Goal: Communication & Community: Answer question/provide support

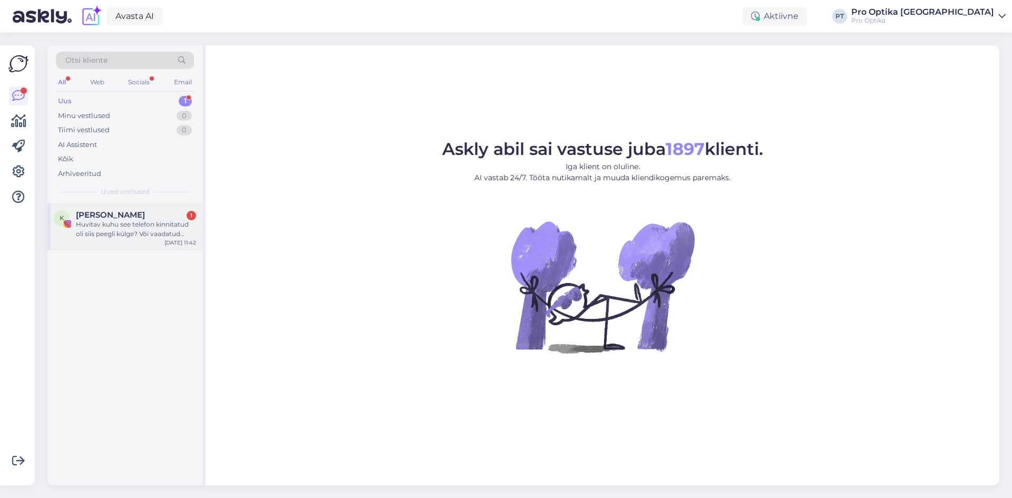
click at [136, 236] on div "Huvitav kuhu see telefon kinnitatud oli siis peegli külge? Või vaadatud telefon…" at bounding box center [136, 229] width 120 height 19
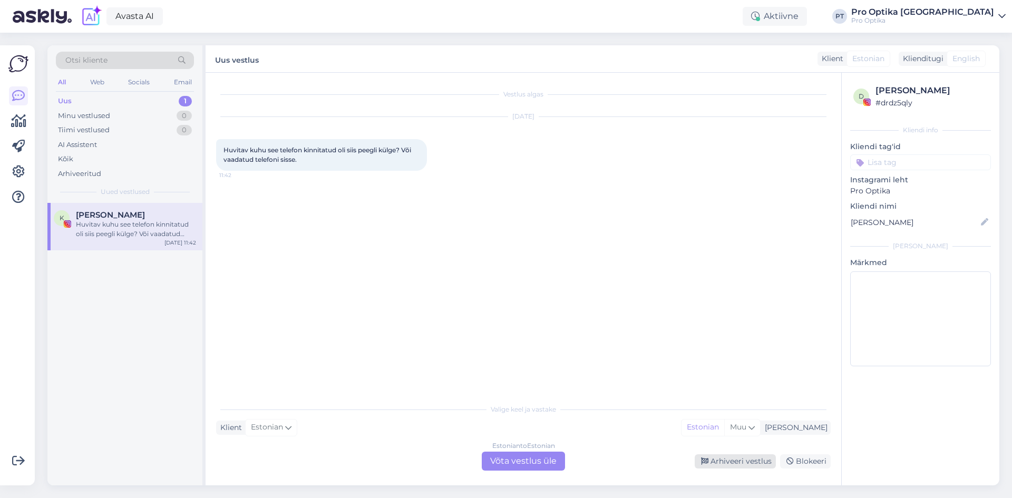
click at [707, 458] on icon at bounding box center [704, 461] width 7 height 7
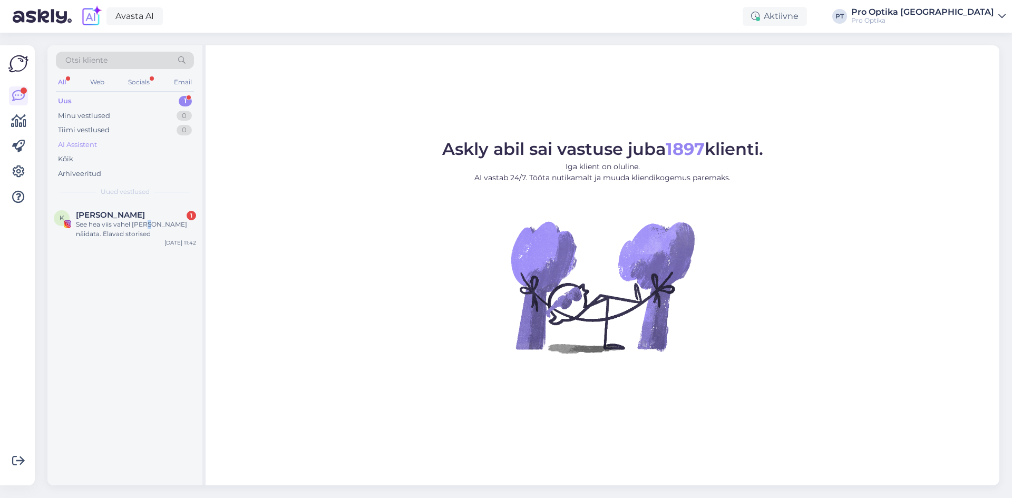
drag, startPoint x: 151, startPoint y: 227, endPoint x: 148, endPoint y: 142, distance: 84.9
click at [149, 228] on div "See hea viis vahel kaupa näidata. Elavad storised" at bounding box center [136, 229] width 120 height 19
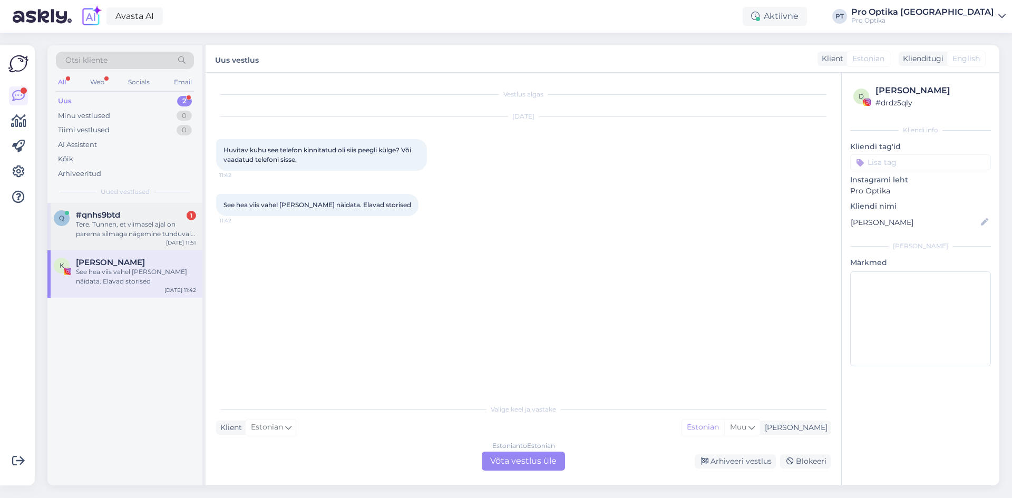
click at [151, 216] on div "#qnhs9btd 1" at bounding box center [136, 214] width 120 height 9
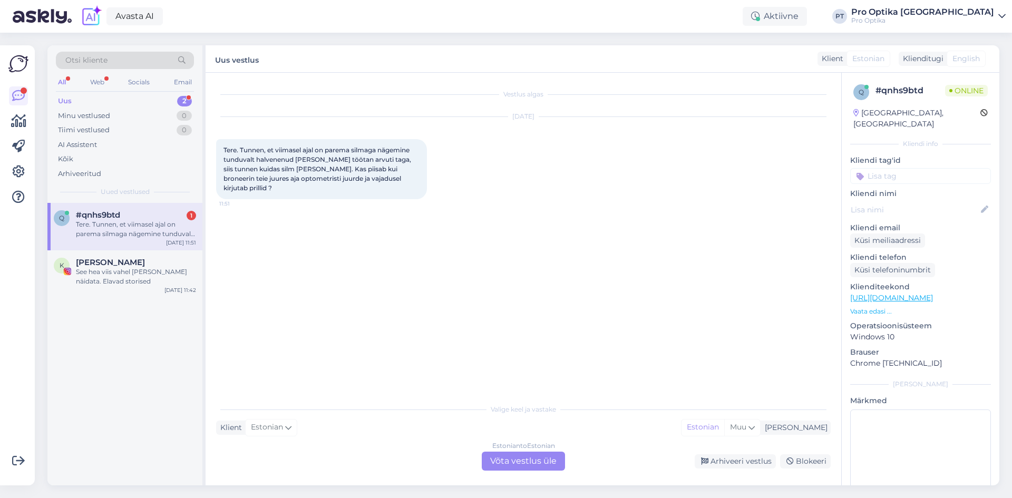
click at [508, 456] on div "Estonian to Estonian Võta vestlus üle" at bounding box center [523, 461] width 83 height 19
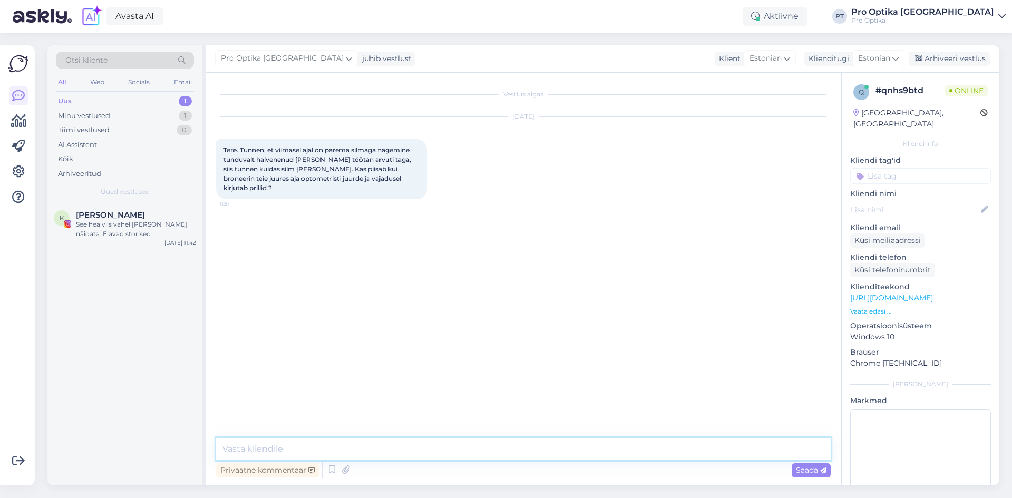
click at [344, 444] on textarea at bounding box center [523, 449] width 614 height 22
type textarea "Tere!"
type textarea "J"
type textarea "Jah, optometrist kirjutab vajaduse korral prillid välja."
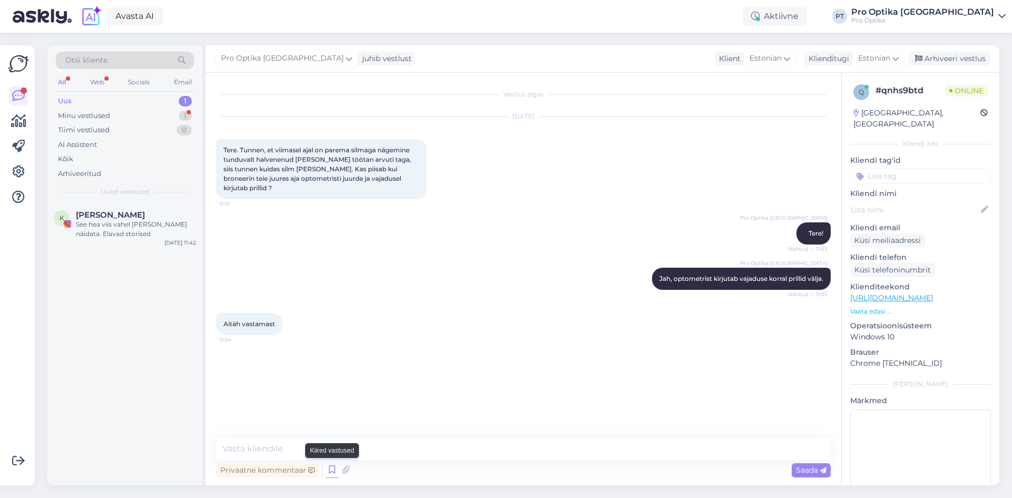
click at [331, 474] on icon at bounding box center [332, 470] width 13 height 16
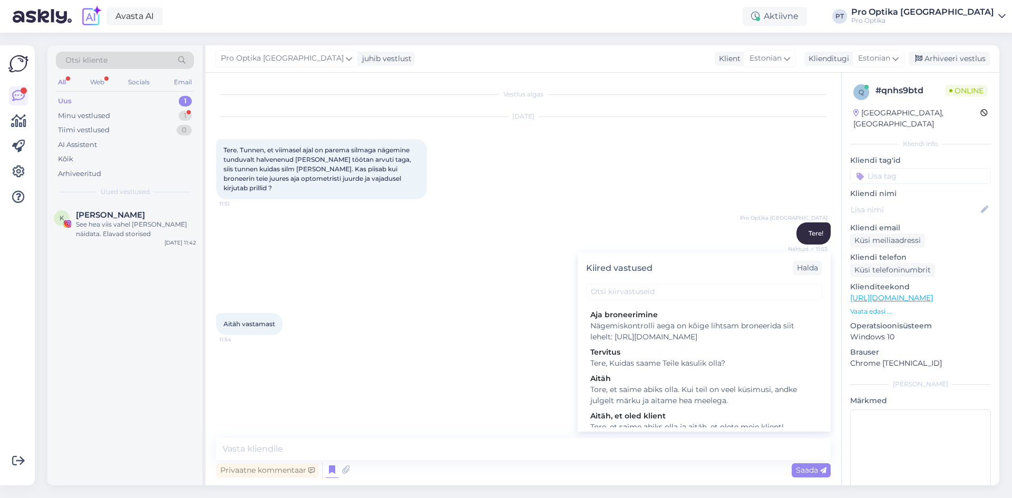
scroll to position [369, 0]
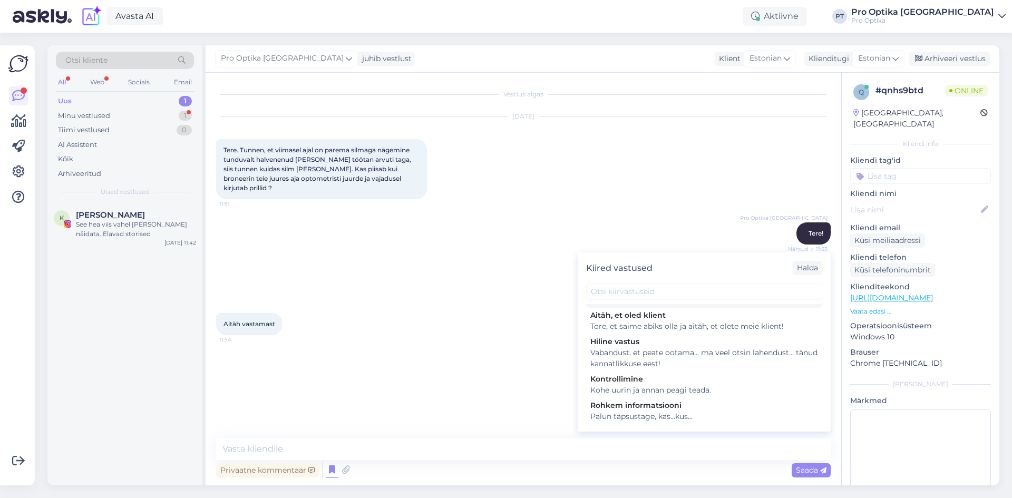
click at [655, 306] on div "Tore, et saime abiks olla. Kui teil on veel küsimusi, andke julgelt märku ja ai…" at bounding box center [704, 295] width 228 height 22
type textarea "Tore, et saime abiks olla. Kui teil on veel küsimusi, andke julgelt märku ja ai…"
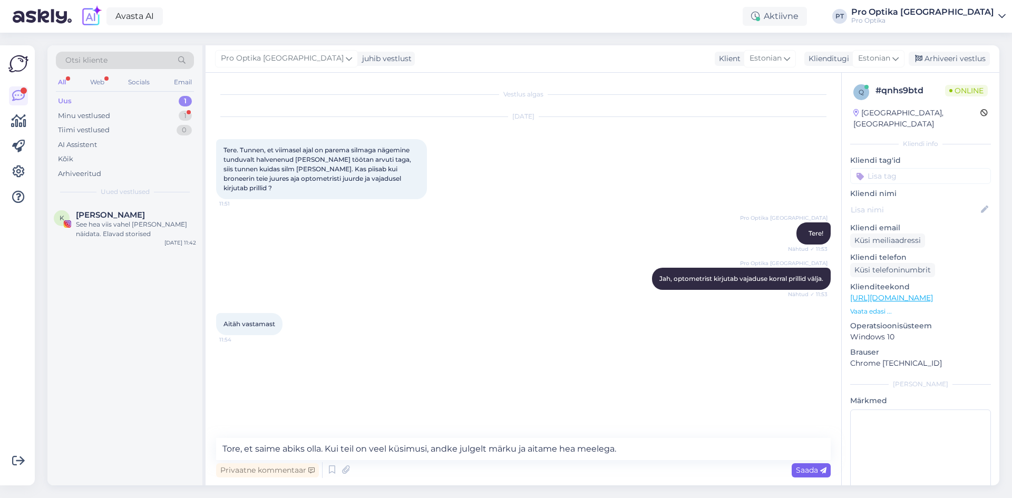
click at [797, 472] on span "Saada" at bounding box center [811, 469] width 31 height 9
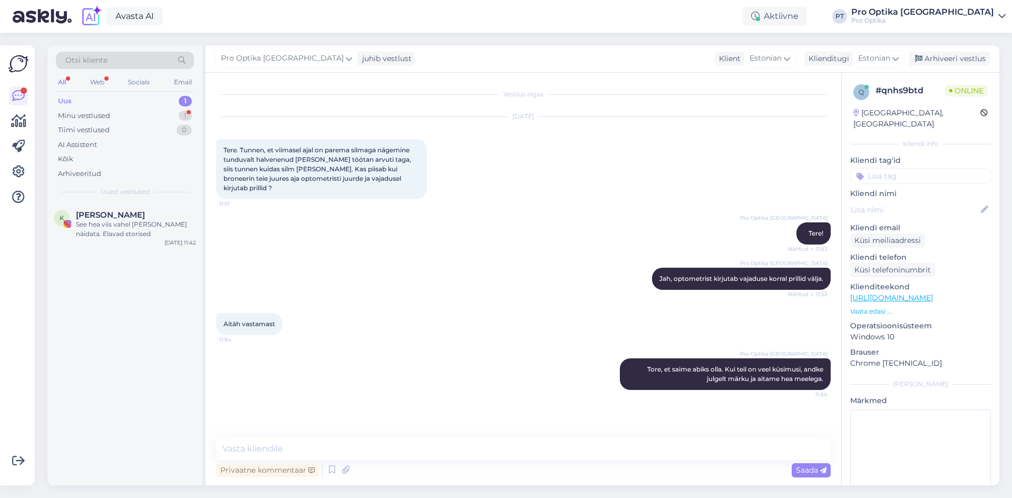
click at [134, 409] on div "K Kristina Valner See hea viis vahel kaupa näidata. Elavad storised Oct 10 11:42" at bounding box center [124, 344] width 155 height 282
click at [125, 221] on div "See hea viis vahel kaupa näidata. Elavad storised" at bounding box center [136, 229] width 120 height 19
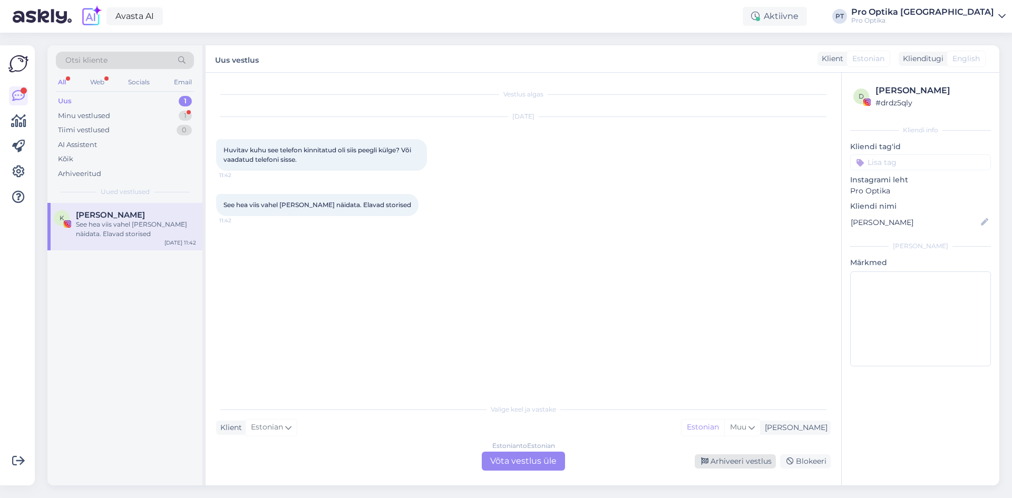
click at [734, 454] on div "Arhiveeri vestlus" at bounding box center [735, 461] width 81 height 14
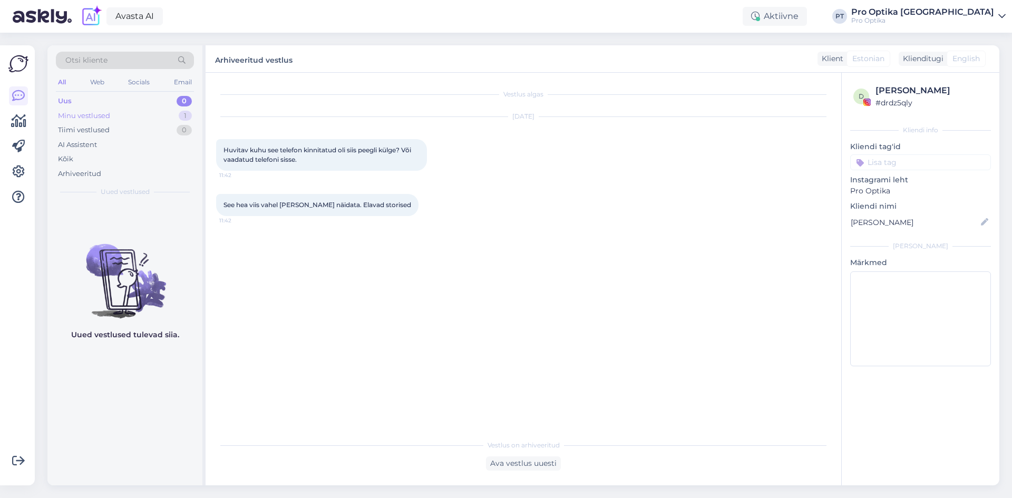
click at [135, 114] on div "Minu vestlused 1" at bounding box center [125, 116] width 138 height 15
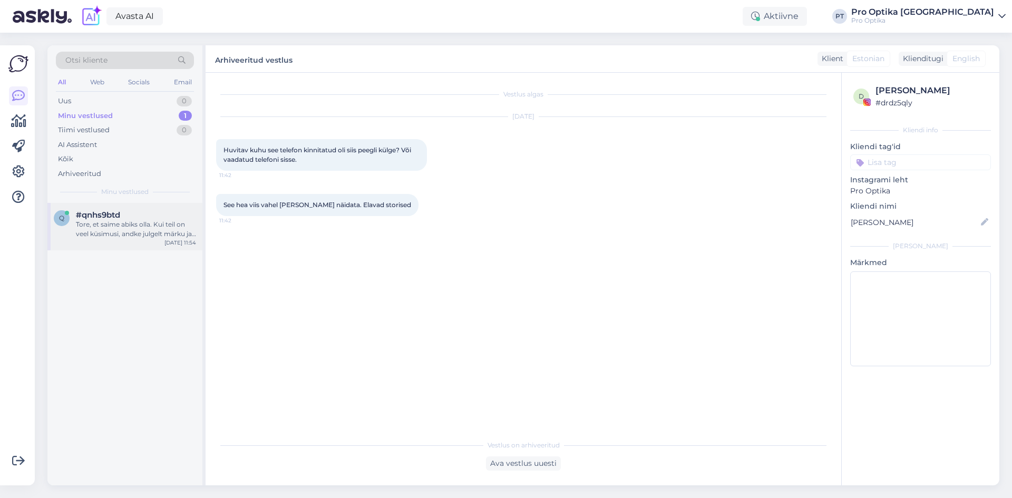
click at [103, 224] on div "Tore, et saime abiks olla. Kui teil on veel küsimusi, andke julgelt märku ja ai…" at bounding box center [136, 229] width 120 height 19
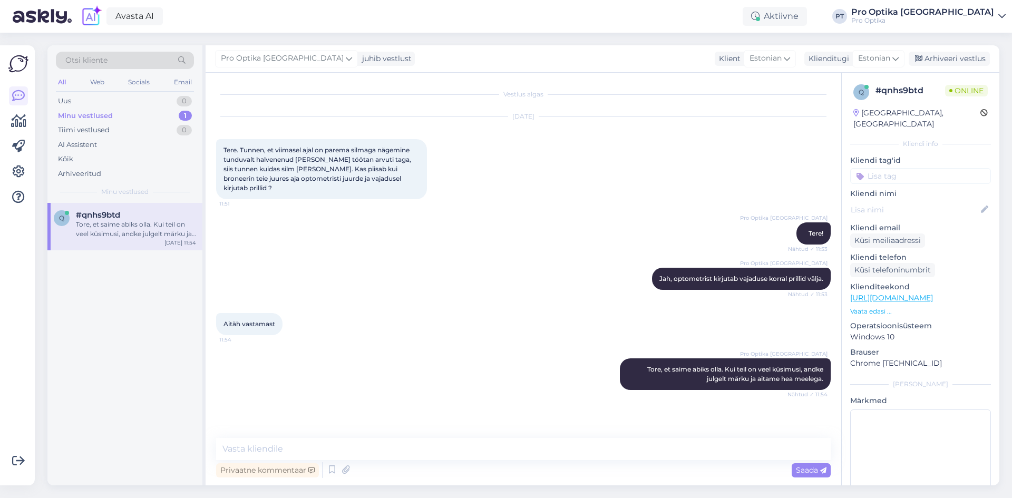
click at [104, 330] on div "q #qnhs9btd Tore, et saime abiks olla. Kui teil on veel küsimusi, andke julgelt…" at bounding box center [124, 344] width 155 height 282
click at [941, 58] on div "Arhiveeri vestlus" at bounding box center [949, 59] width 81 height 14
